Goal: Book appointment/travel/reservation

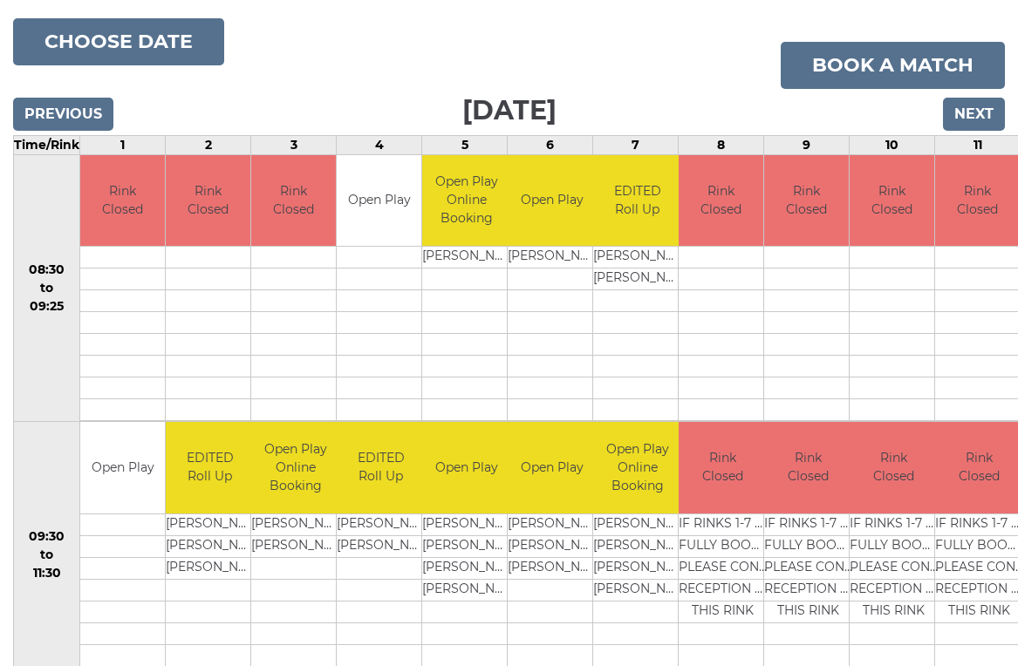
scroll to position [202, 0]
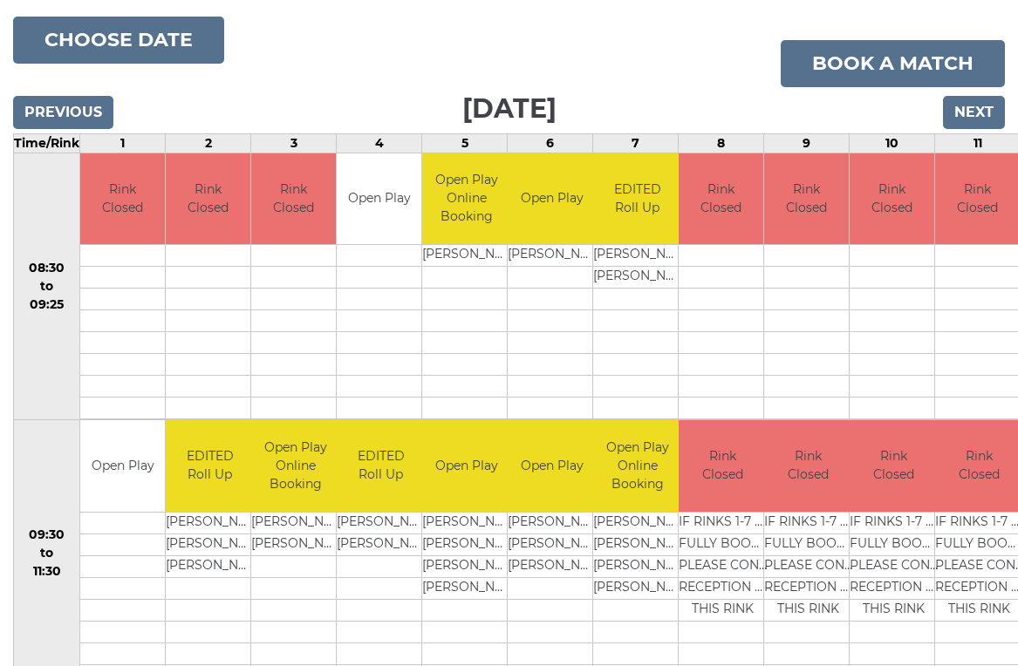
click at [69, 99] on input "Previous" at bounding box center [63, 112] width 100 height 33
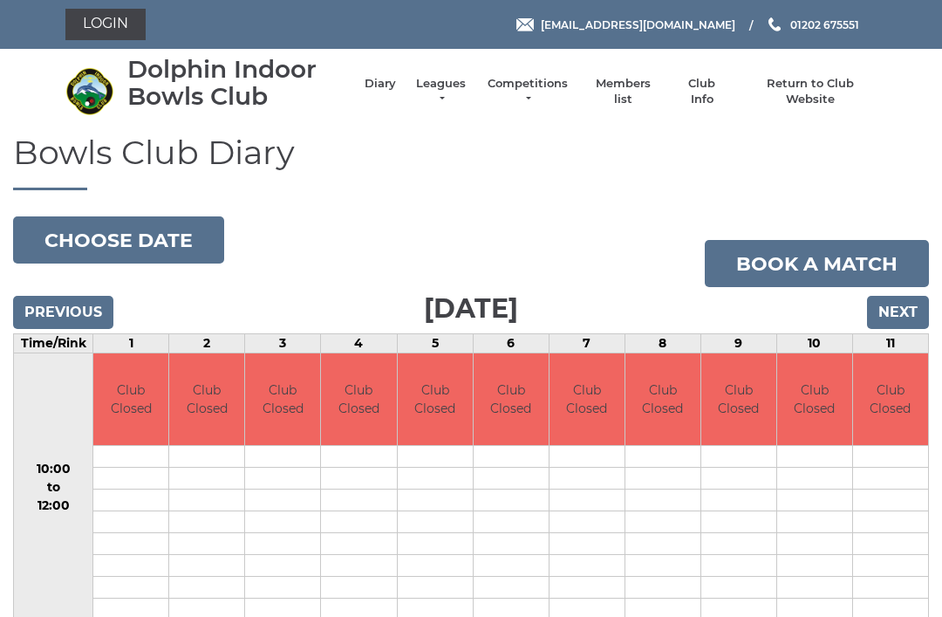
click at [48, 313] on input "Previous" at bounding box center [63, 312] width 100 height 33
click at [43, 305] on input "Previous" at bounding box center [63, 312] width 100 height 33
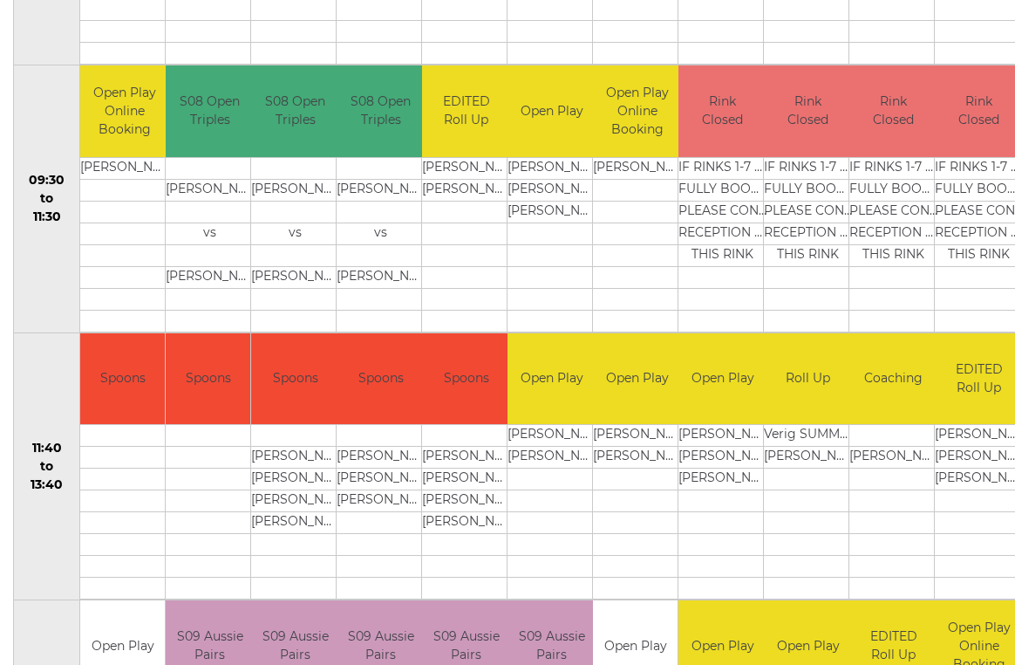
scroll to position [558, 0]
